Goal: Task Accomplishment & Management: Manage account settings

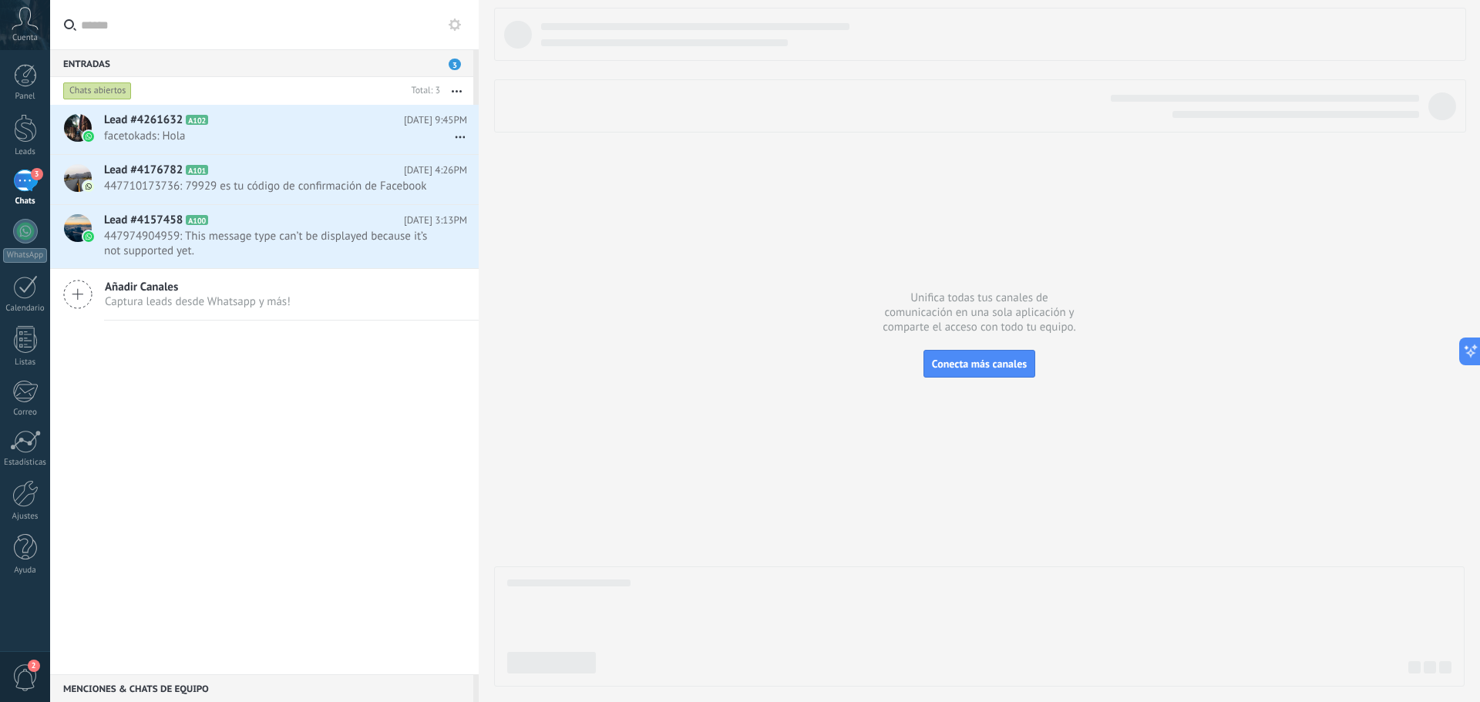
click at [29, 31] on div "Cuenta" at bounding box center [25, 25] width 50 height 50
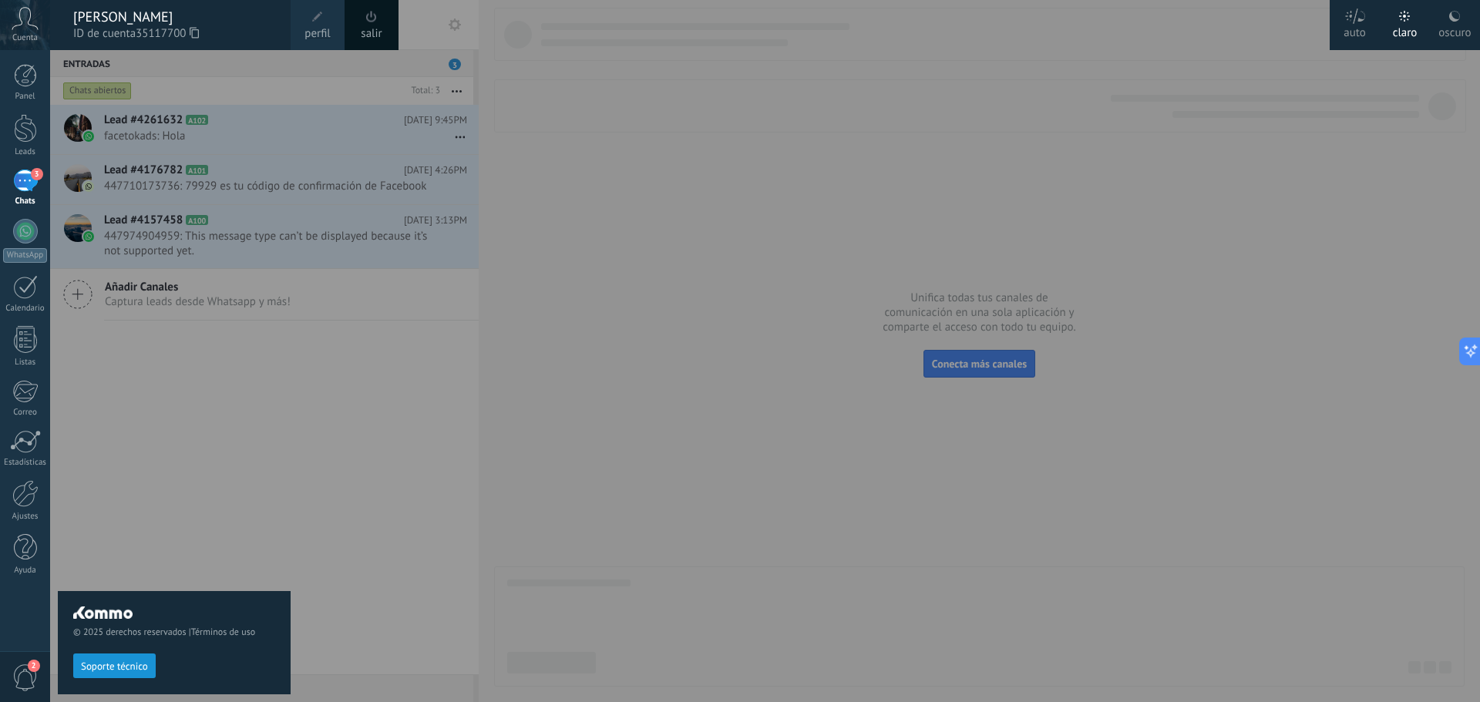
click at [313, 13] on span at bounding box center [317, 17] width 11 height 11
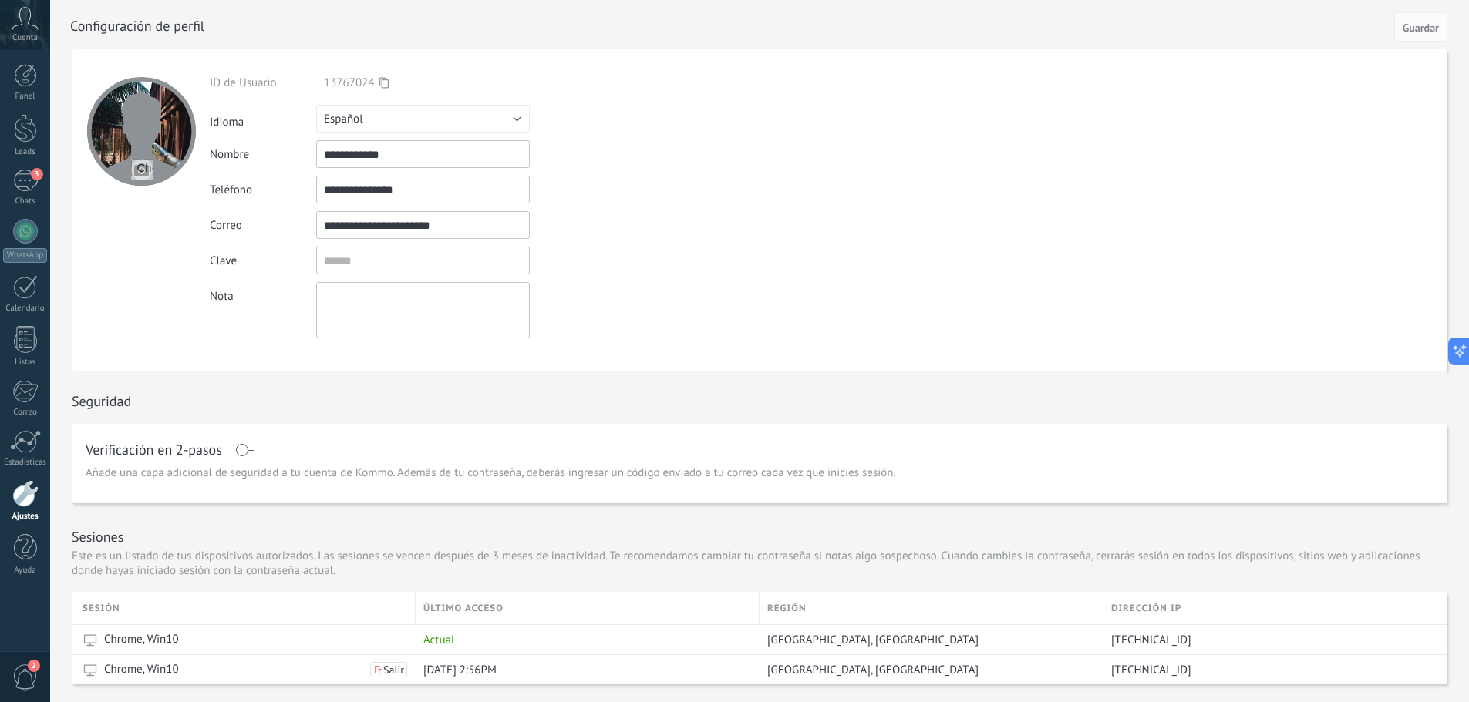
click at [27, 23] on icon at bounding box center [25, 18] width 27 height 23
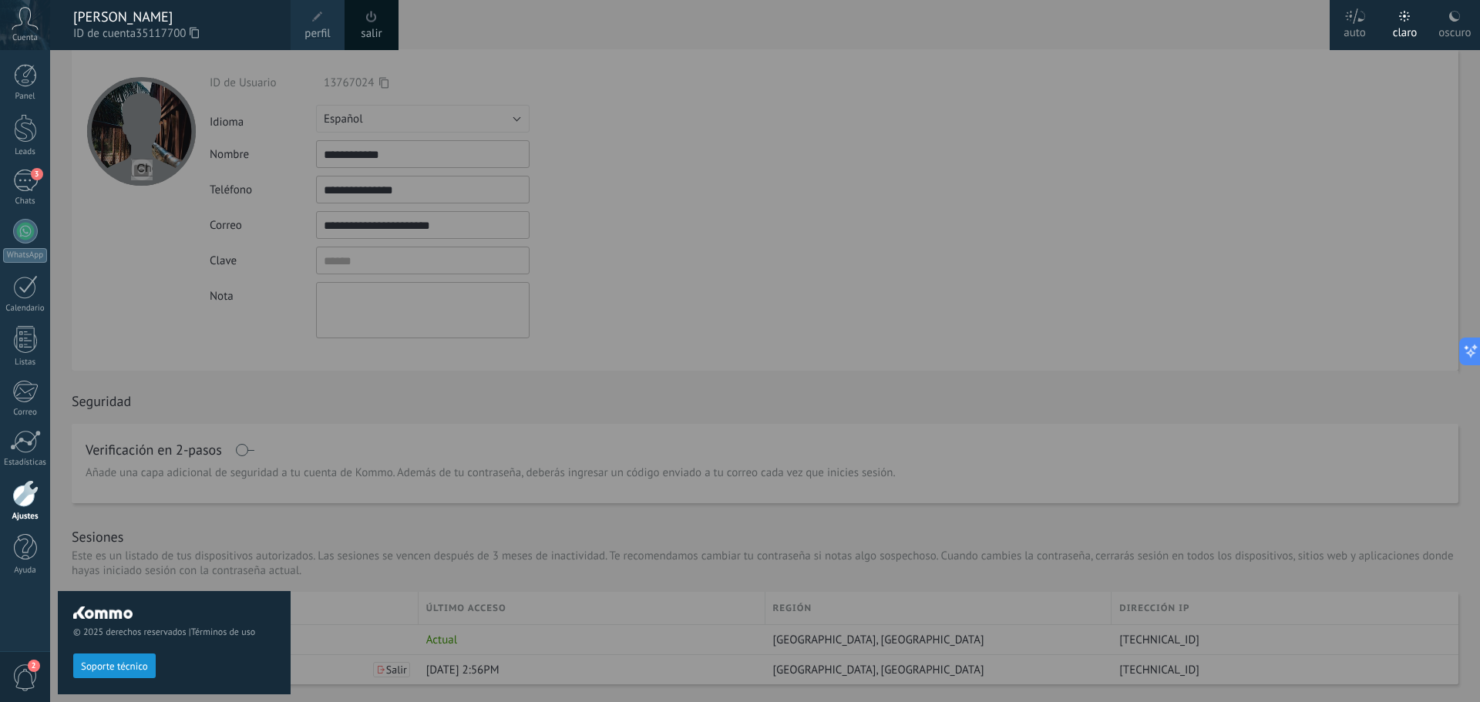
click at [794, 237] on div at bounding box center [790, 351] width 1480 height 702
click at [909, 194] on div at bounding box center [790, 351] width 1480 height 702
drag, startPoint x: 1026, startPoint y: 187, endPoint x: 1014, endPoint y: 168, distance: 21.8
click at [1023, 187] on div at bounding box center [790, 351] width 1480 height 702
drag, startPoint x: 1014, startPoint y: 168, endPoint x: 676, endPoint y: 159, distance: 337.9
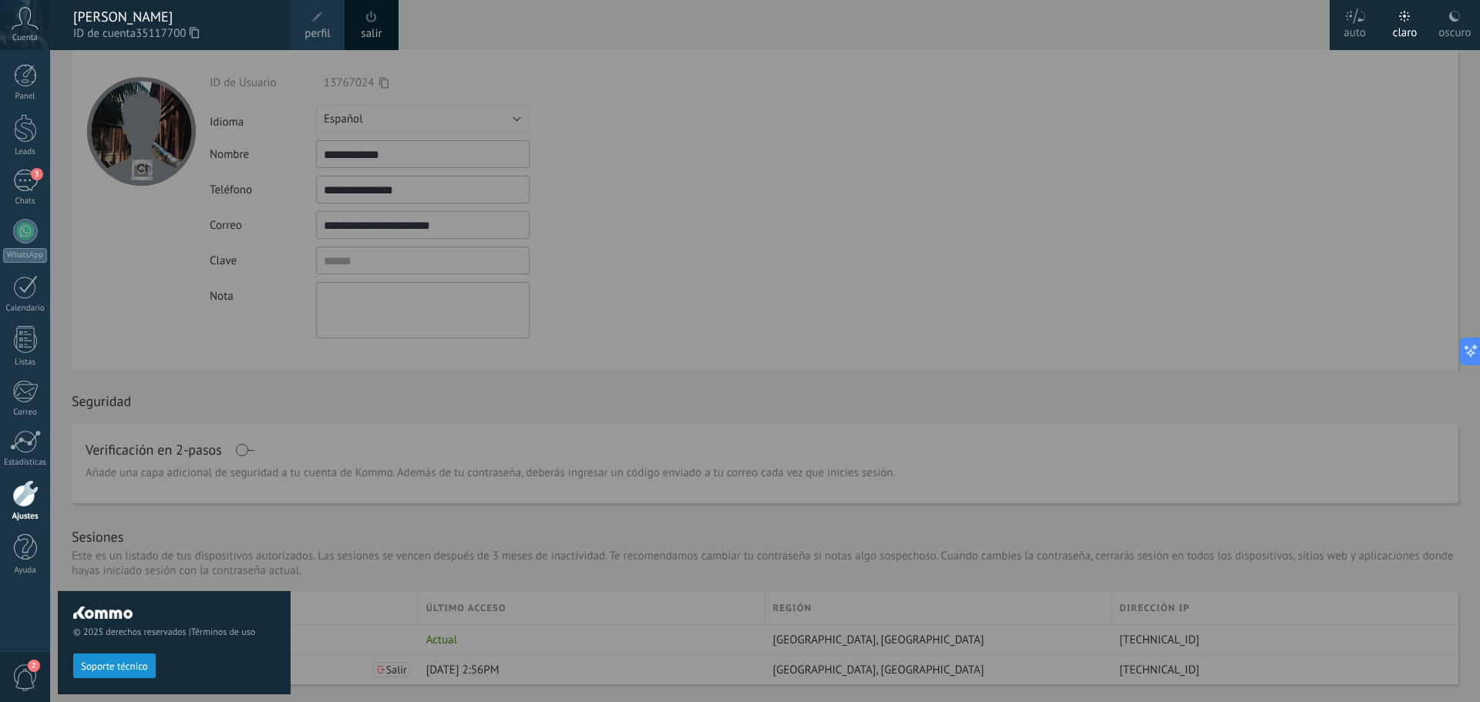
click at [1009, 143] on div at bounding box center [790, 351] width 1480 height 702
click at [31, 178] on div "3" at bounding box center [25, 181] width 25 height 22
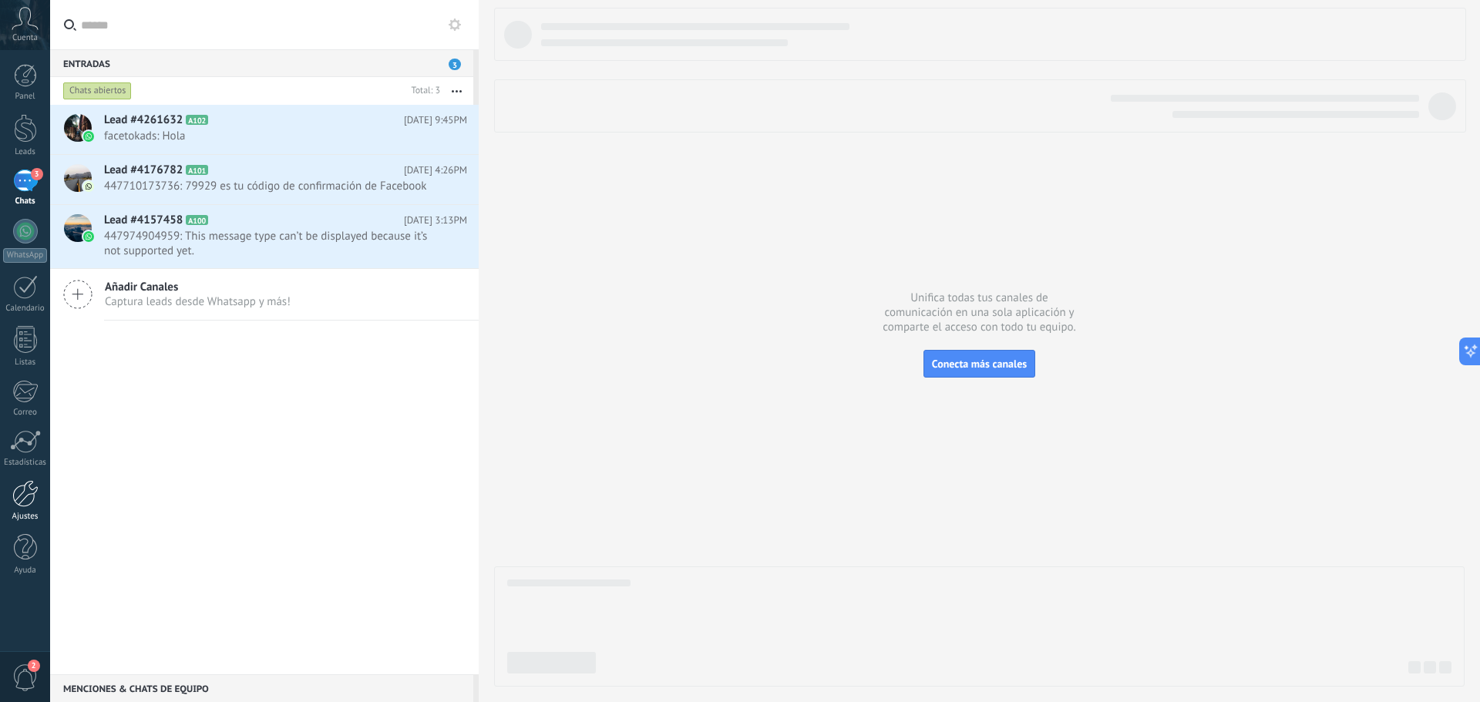
click at [19, 504] on div at bounding box center [25, 493] width 26 height 27
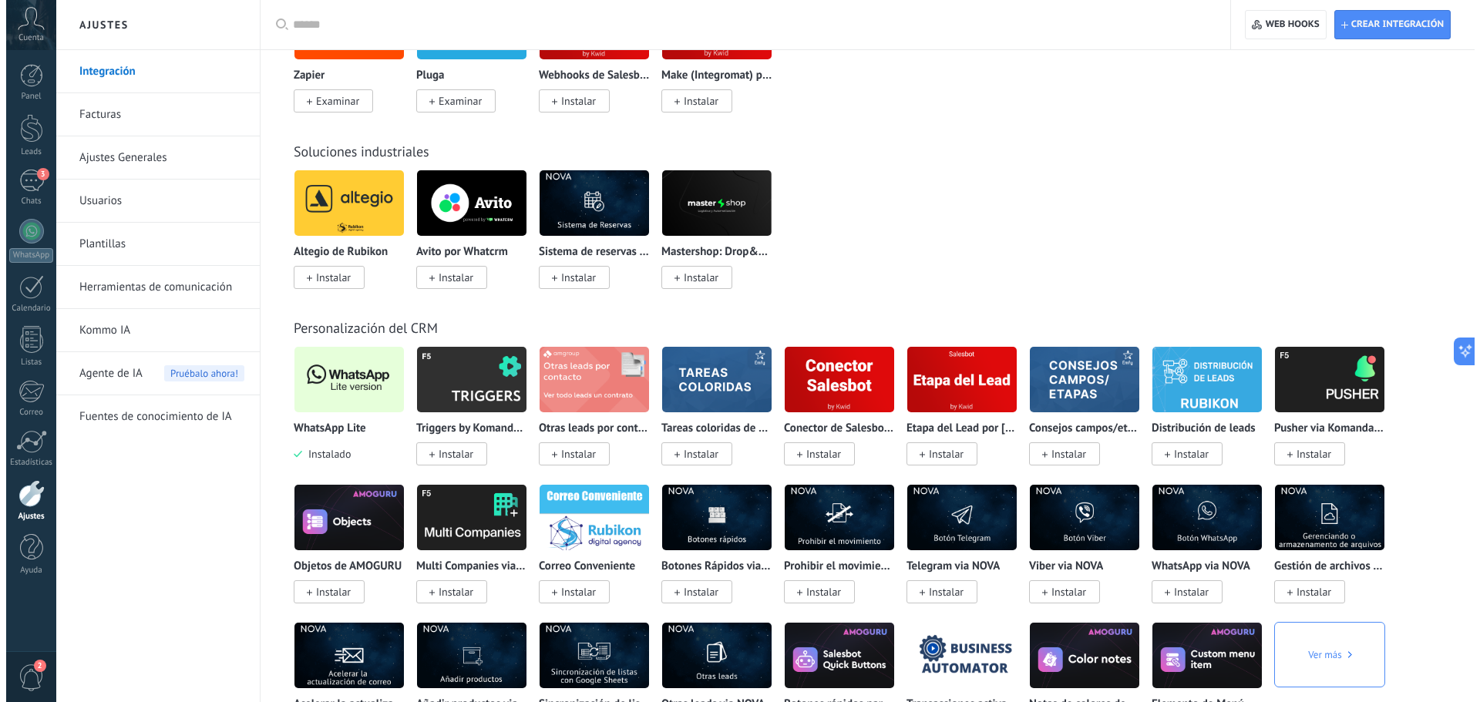
scroll to position [2593, 0]
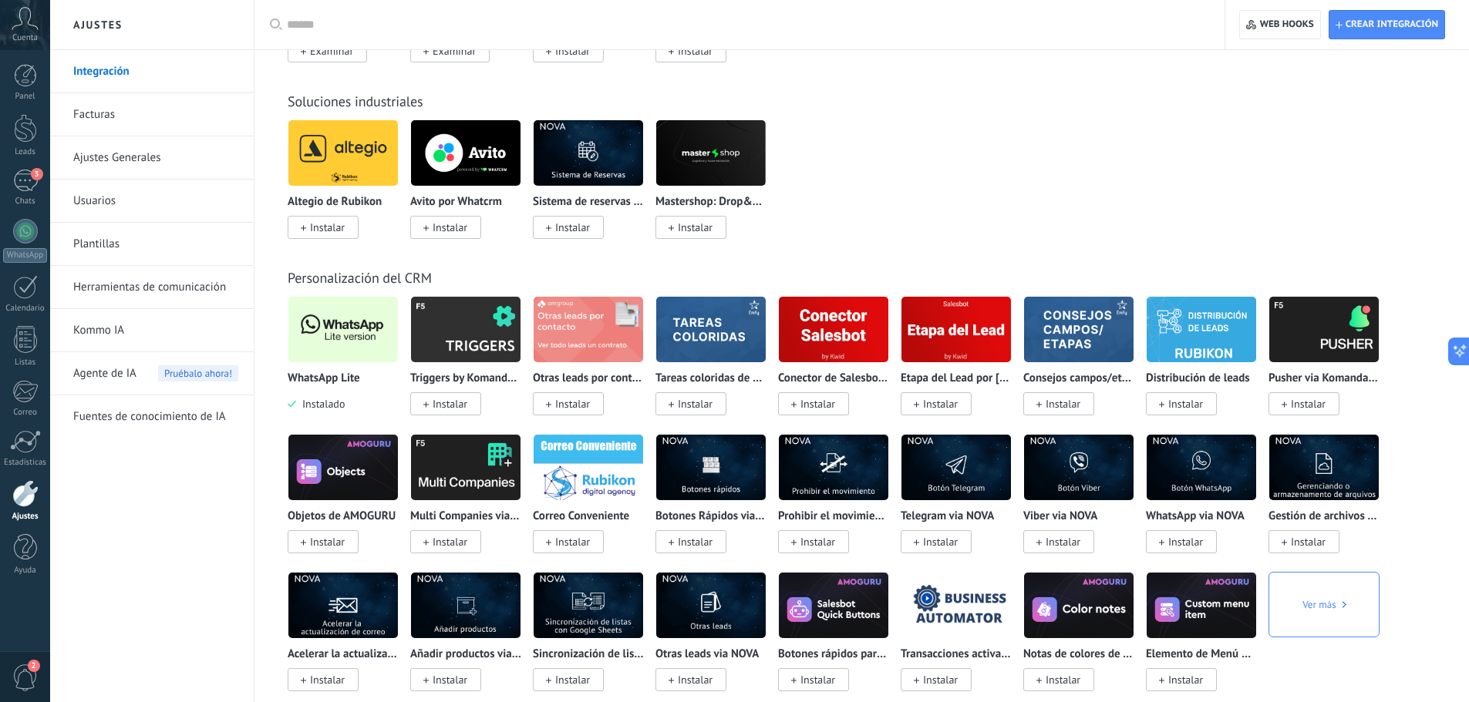
click at [339, 325] on img at bounding box center [342, 329] width 109 height 75
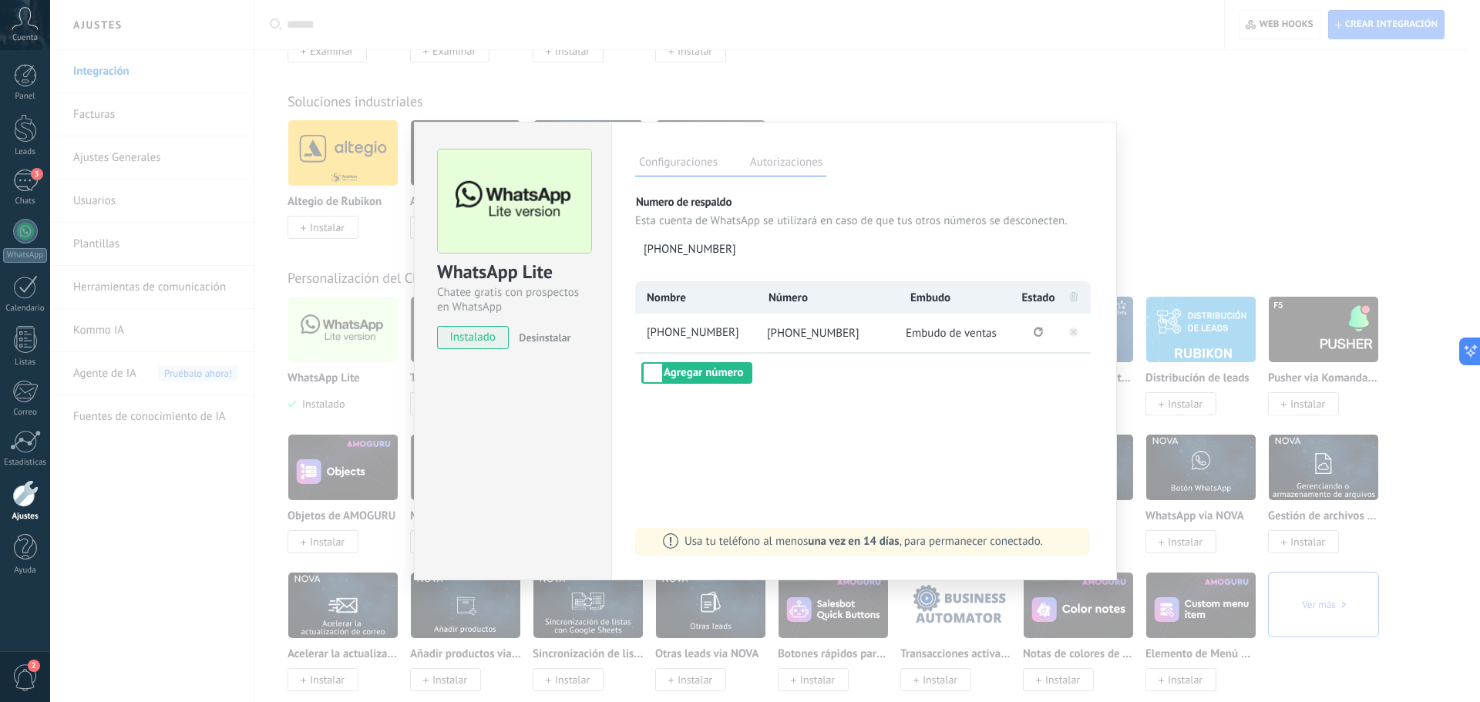
drag, startPoint x: 1073, startPoint y: 331, endPoint x: 1064, endPoint y: 386, distance: 55.5
click at [1064, 386] on div "Configuraciones Autorizaciones Esta pestaña registra a los usuarios que han con…" at bounding box center [864, 351] width 506 height 459
click at [1073, 332] on rect at bounding box center [1073, 332] width 9 height 9
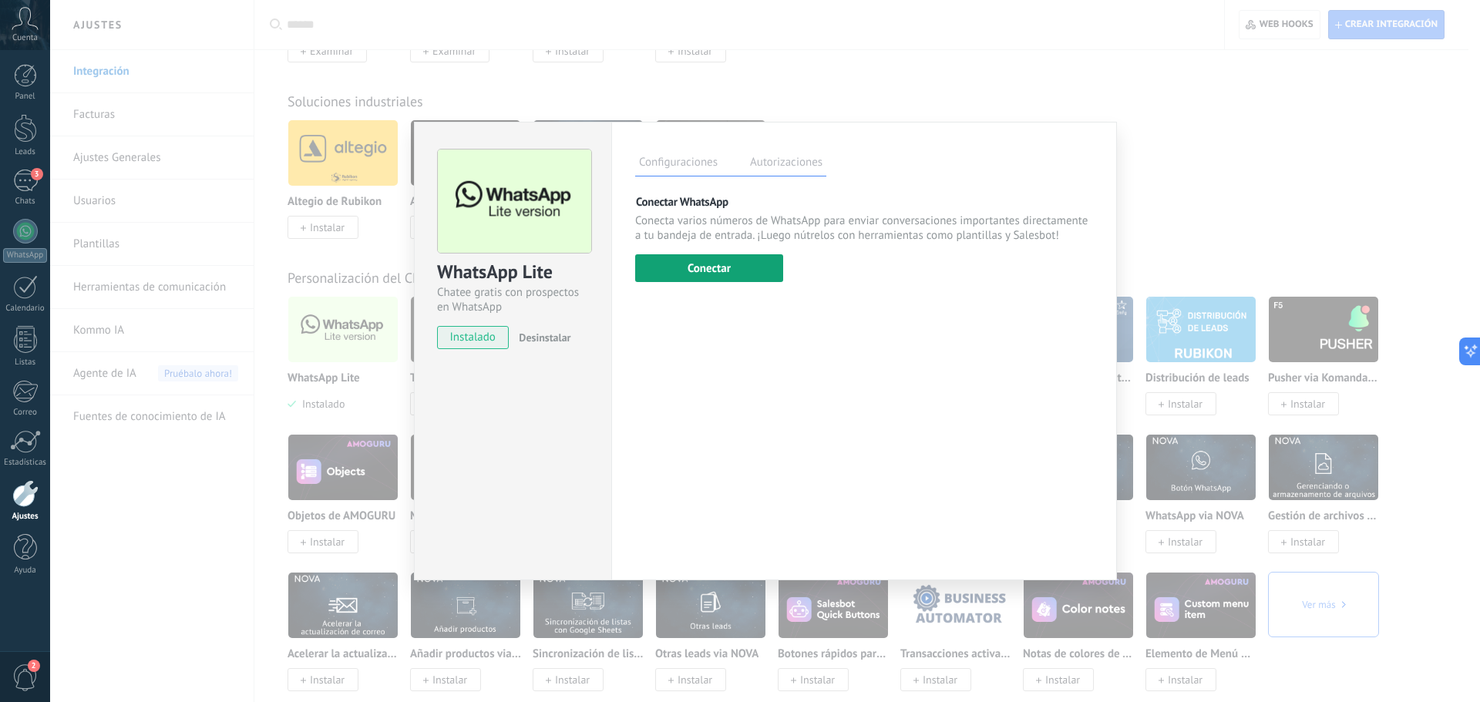
click at [712, 270] on button "Conectar" at bounding box center [709, 268] width 148 height 28
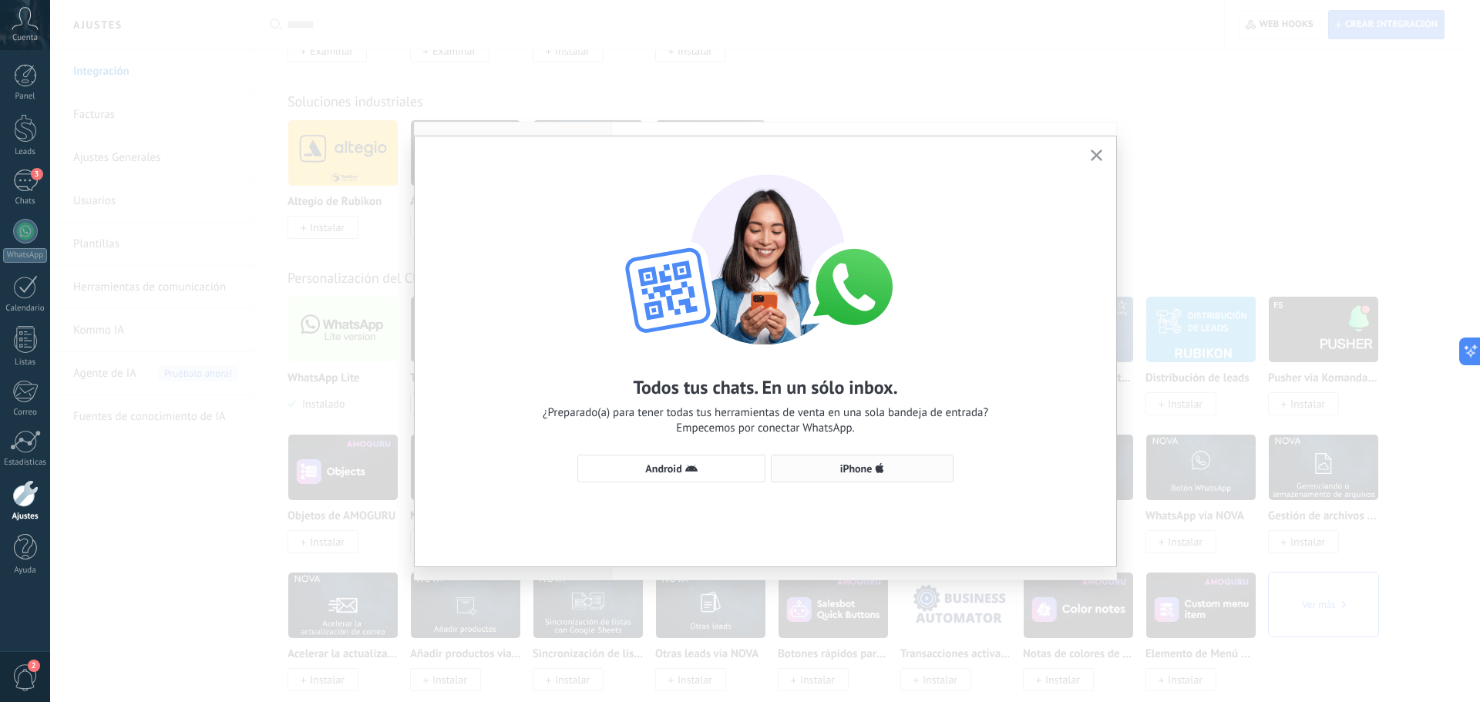
click at [834, 467] on span "iPhone" at bounding box center [863, 469] width 166 height 12
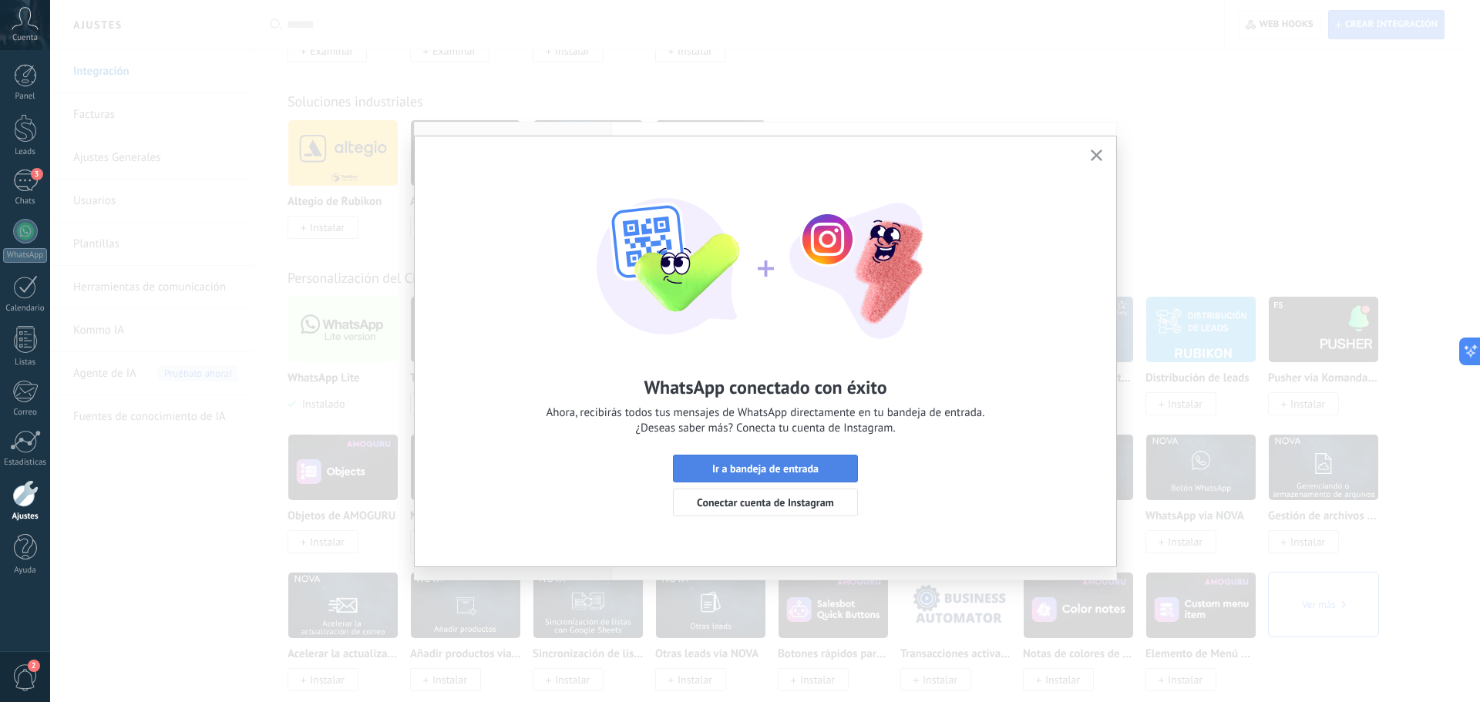
click at [780, 470] on span "Ir a bandeja de entrada" at bounding box center [765, 468] width 106 height 11
